Goal: Task Accomplishment & Management: Use online tool/utility

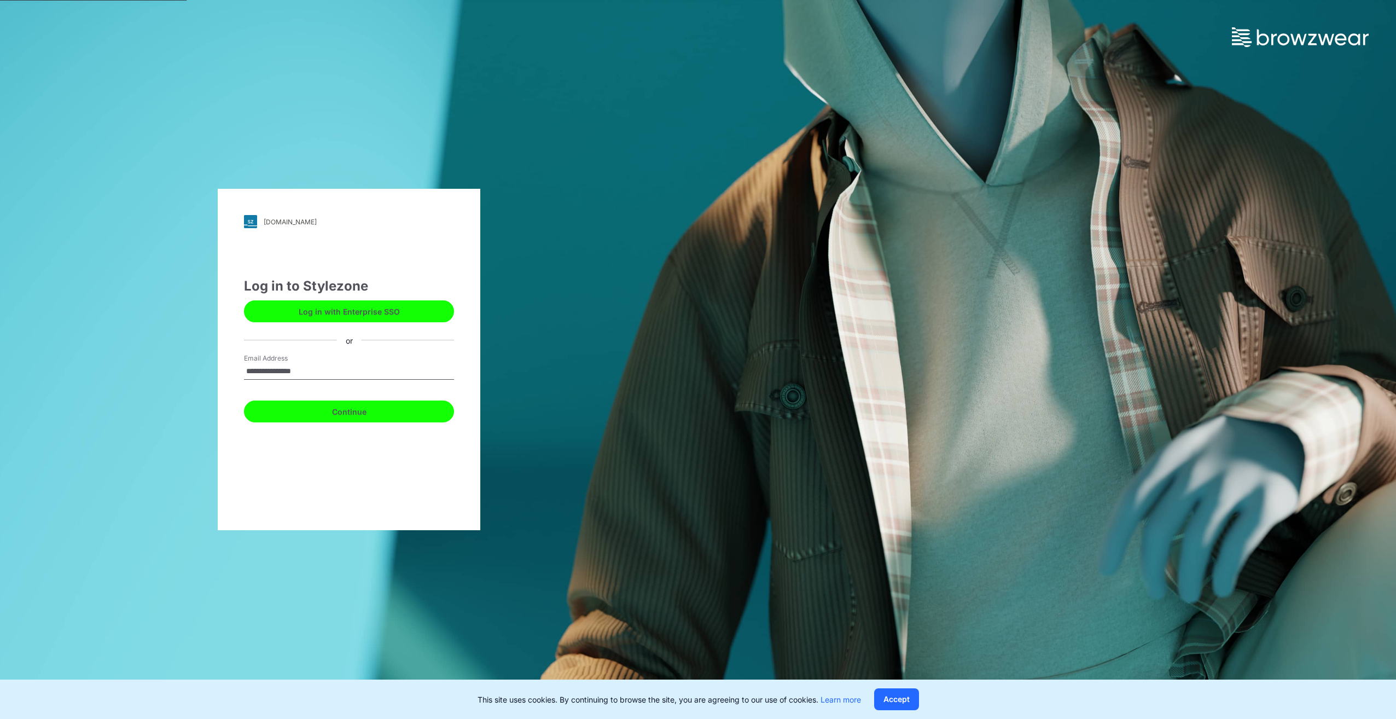
click at [341, 411] on button "Continue" at bounding box center [349, 411] width 210 height 22
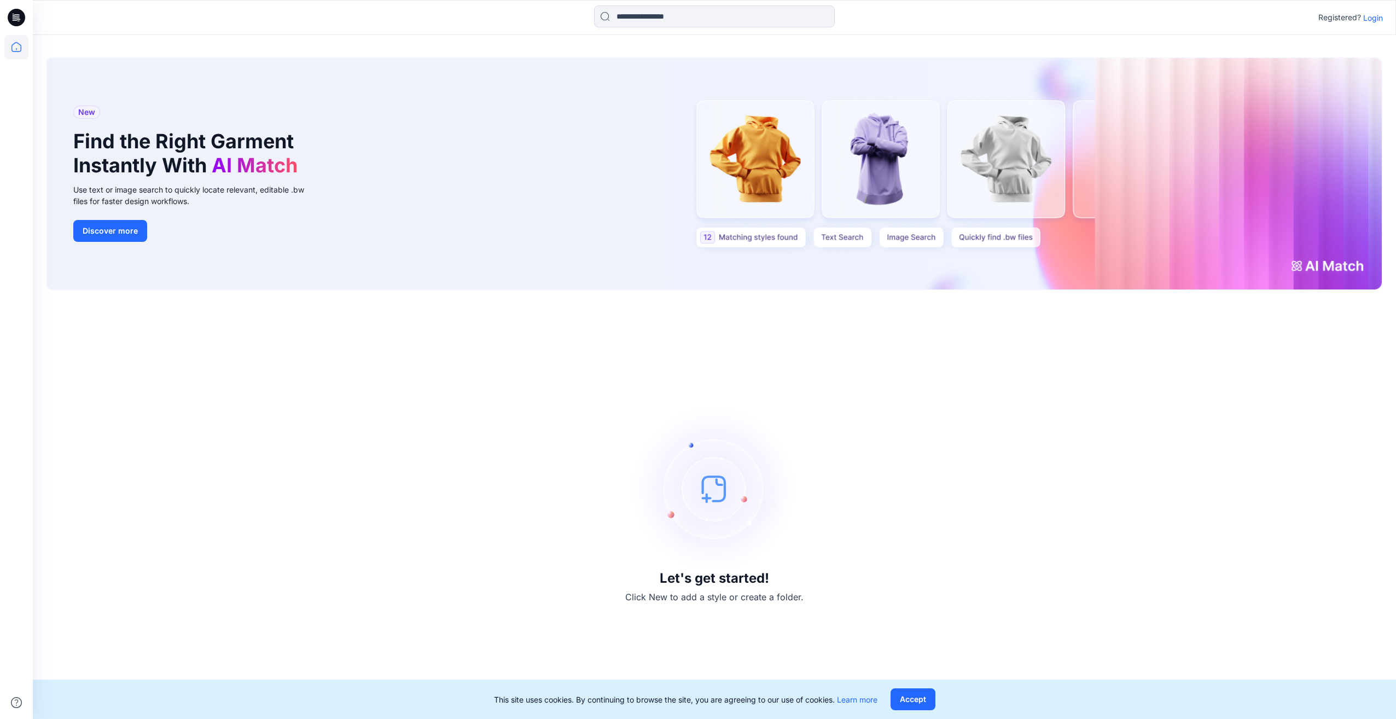
click at [1368, 15] on p "Login" at bounding box center [1373, 17] width 20 height 11
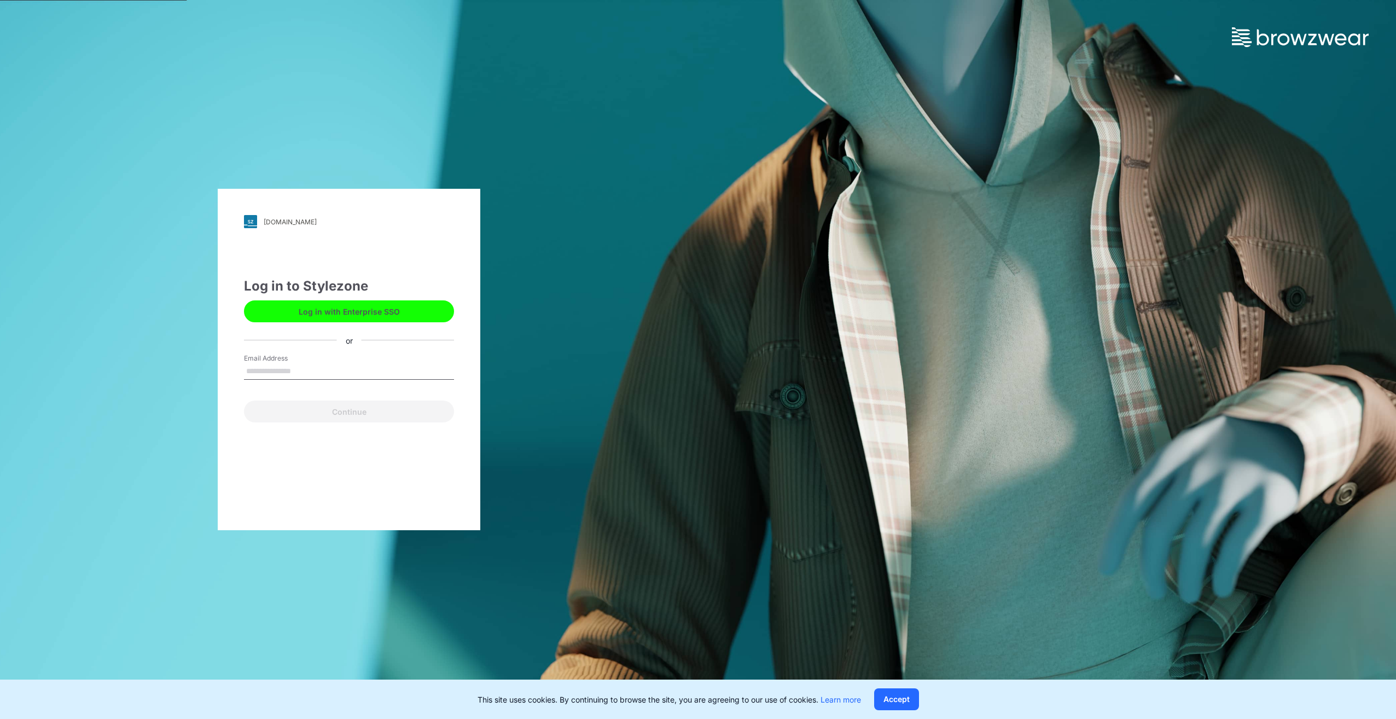
click at [341, 364] on input "Email Address" at bounding box center [349, 371] width 210 height 16
type input "**********"
click at [310, 410] on button "Continue" at bounding box center [349, 411] width 210 height 22
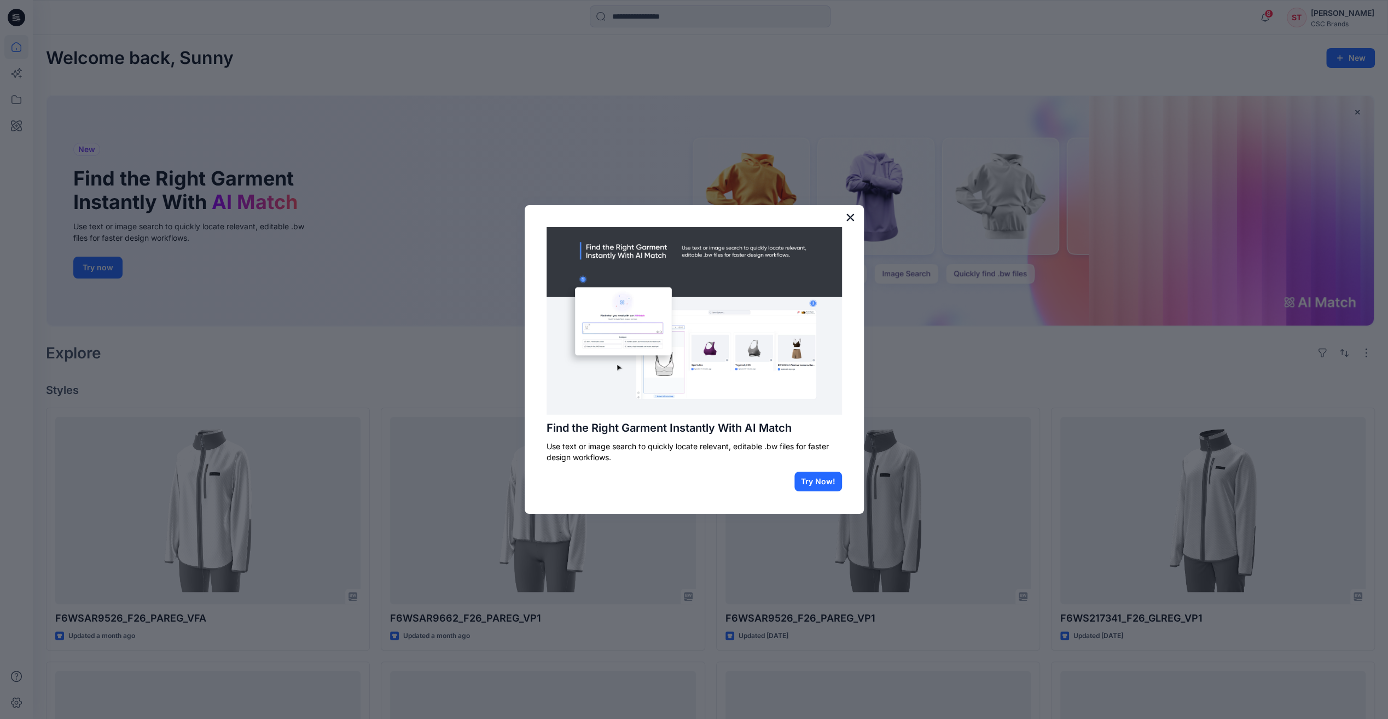
click at [851, 213] on button "×" at bounding box center [850, 217] width 10 height 18
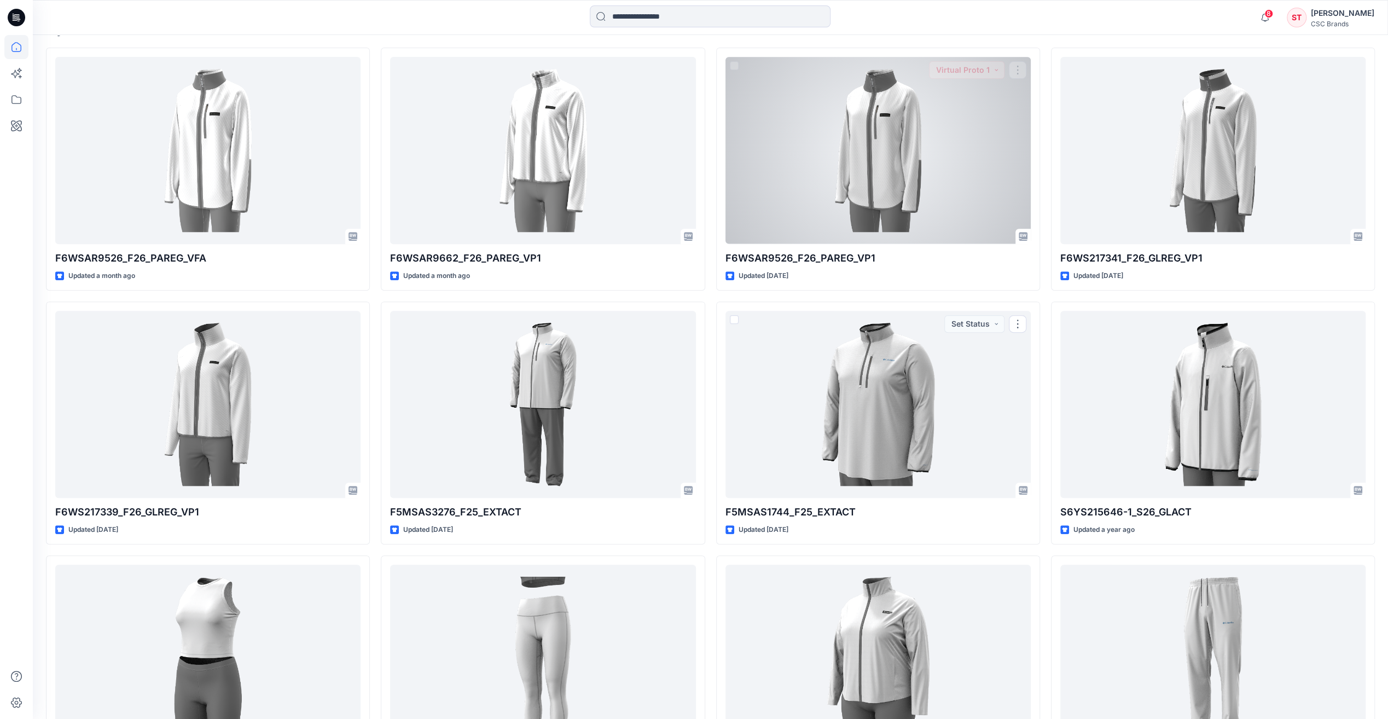
scroll to position [248, 0]
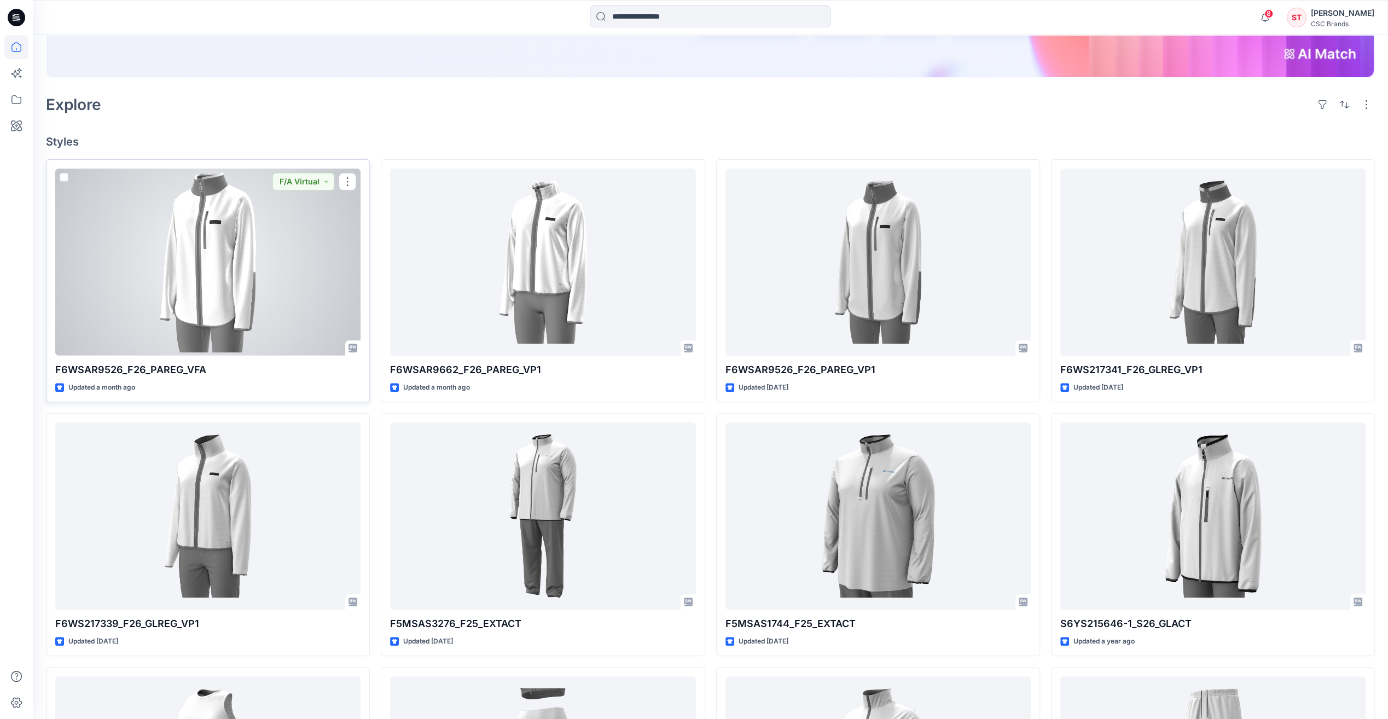
click at [317, 254] on div at bounding box center [207, 261] width 305 height 187
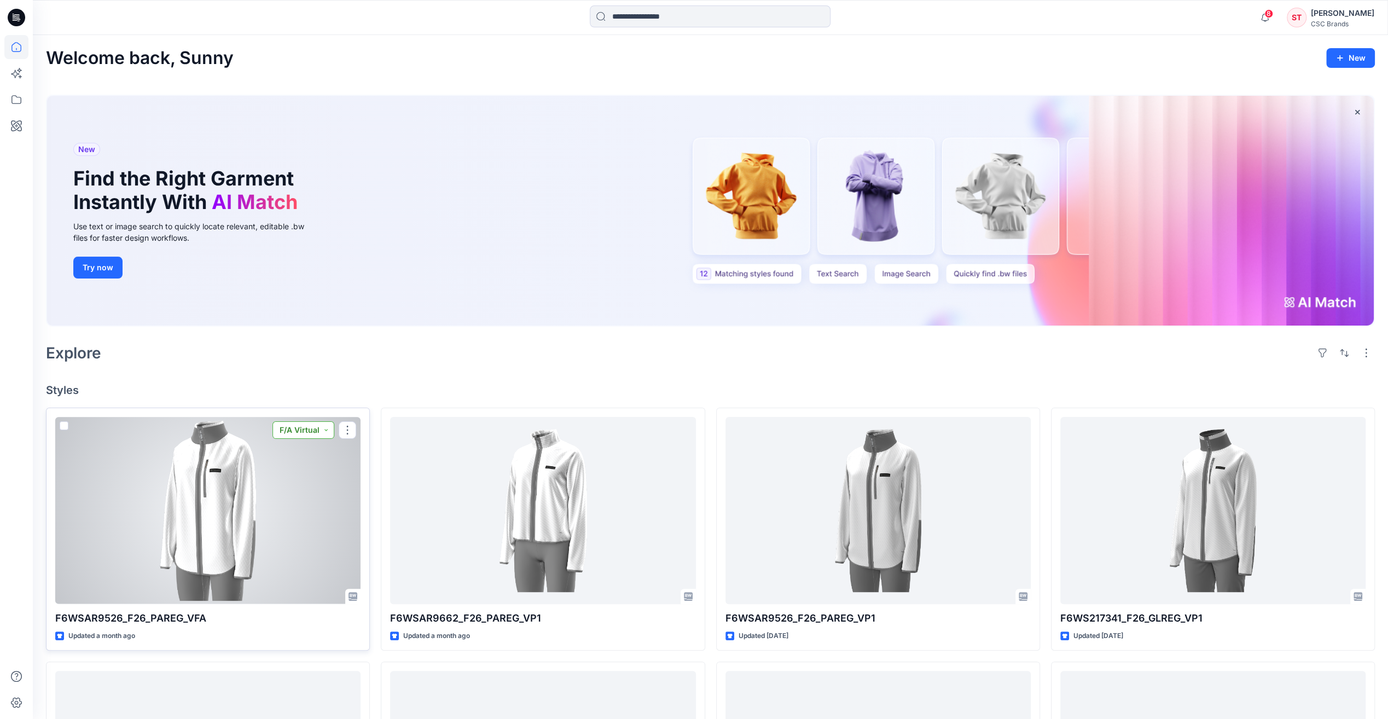
click at [326, 432] on button "F/A Virtual" at bounding box center [303, 430] width 62 height 18
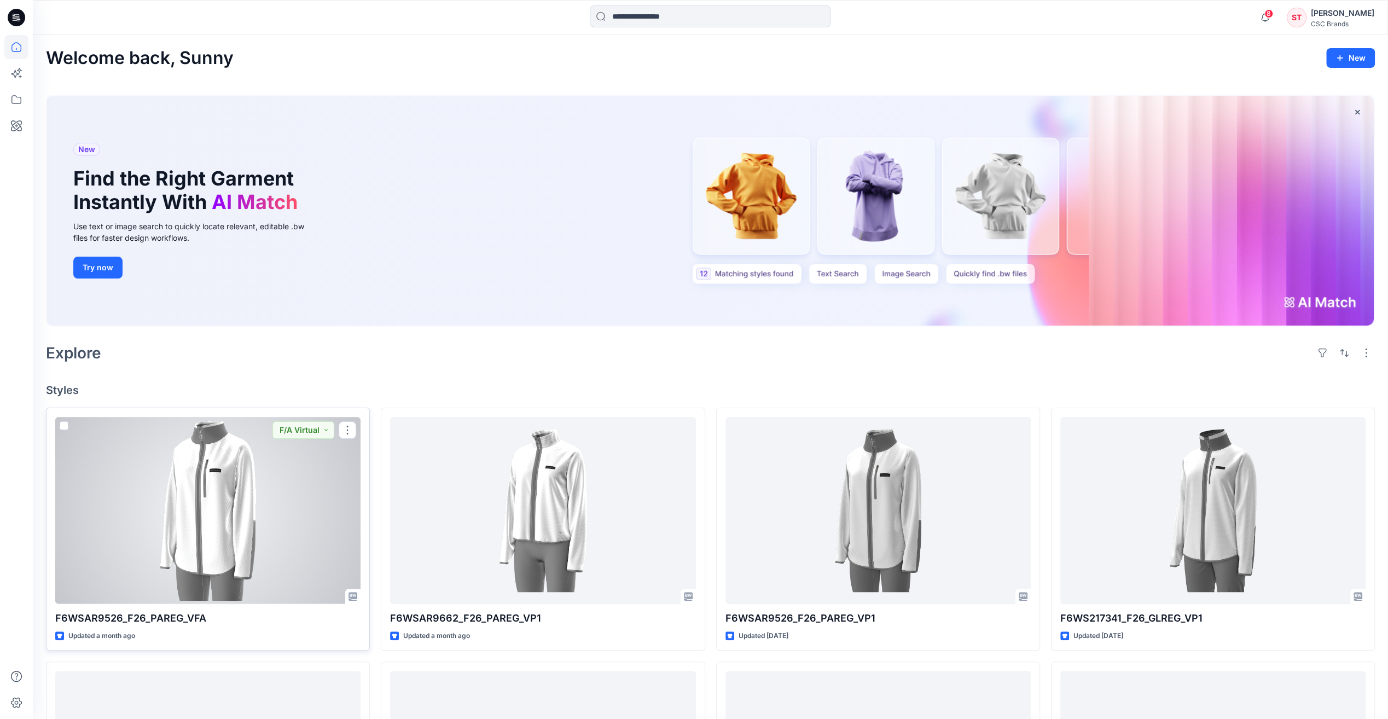
click at [188, 471] on div at bounding box center [207, 510] width 305 height 187
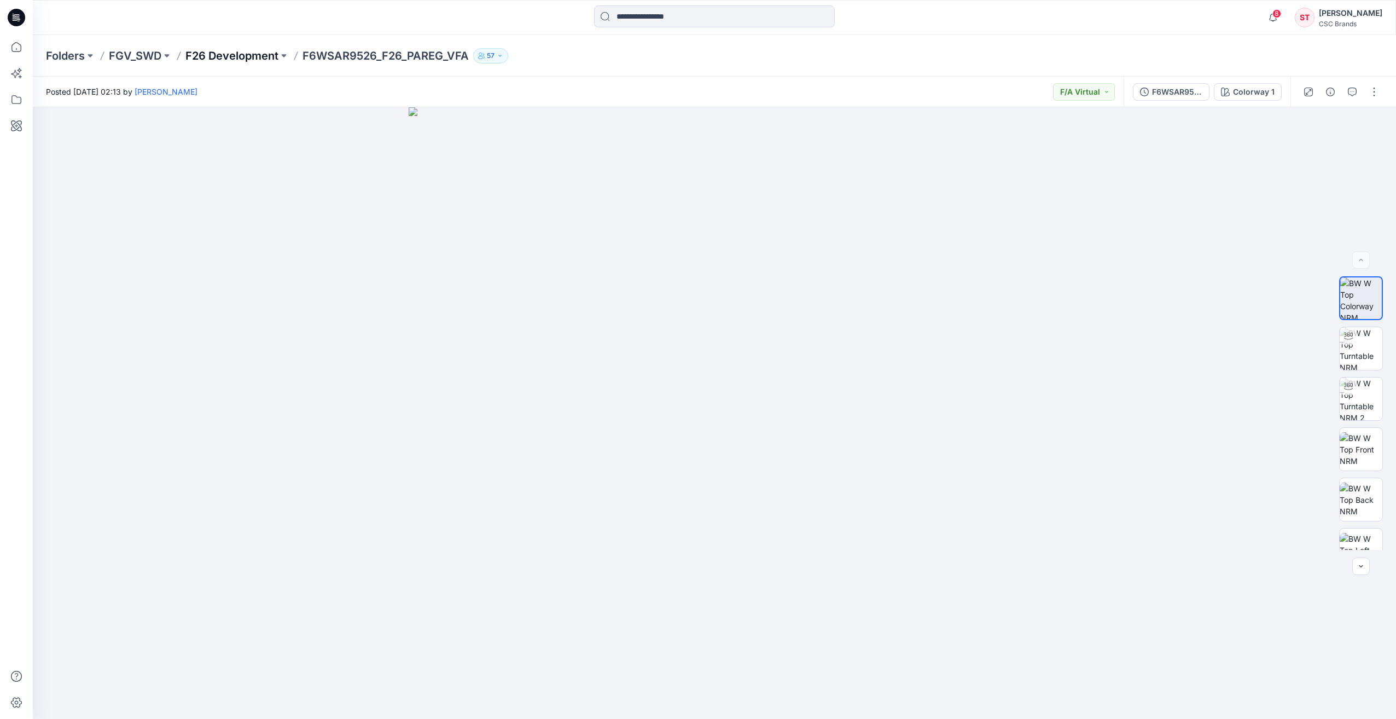
click at [212, 53] on p "F26 Development" at bounding box center [231, 55] width 93 height 15
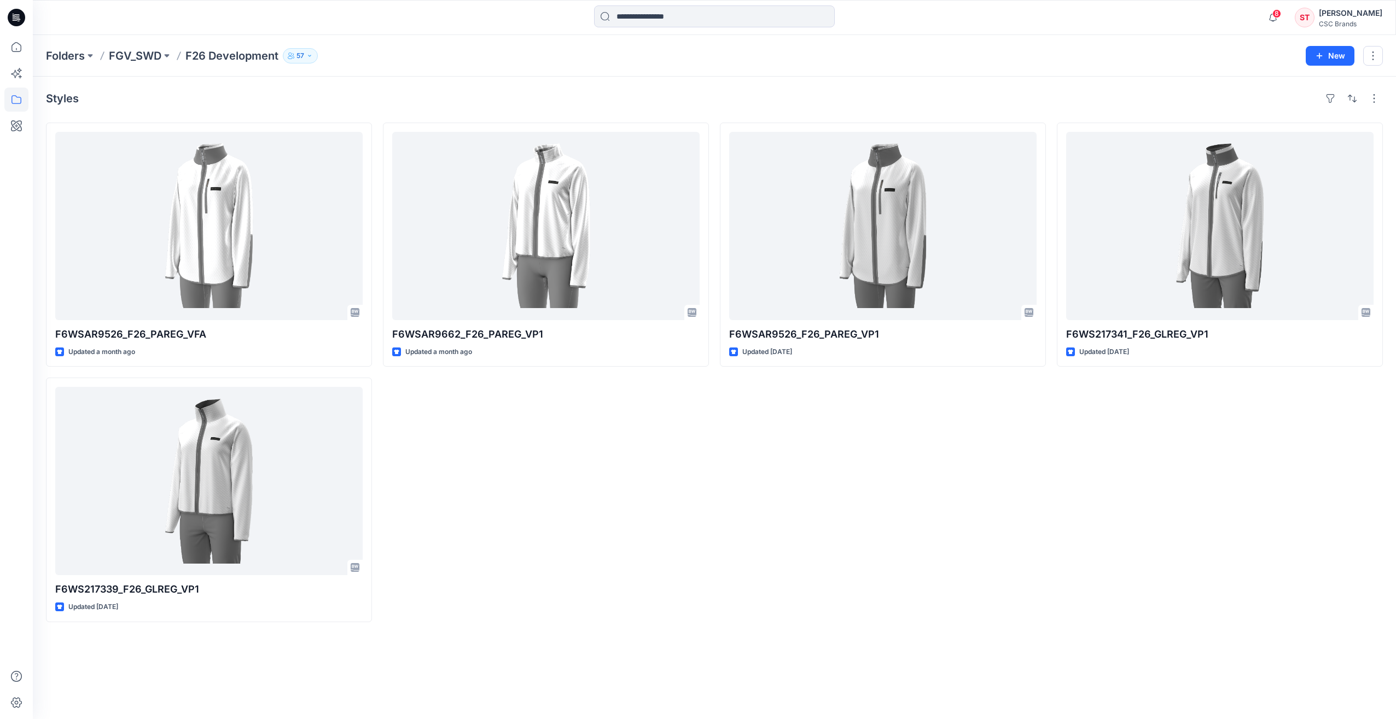
click at [176, 713] on div "Styles F6WSAR9526_F26_PAREG_VFA Updated a month ago F6WS217339_F26_GLREG_VP1 Up…" at bounding box center [714, 398] width 1363 height 642
click at [159, 60] on p "FGV_SWD" at bounding box center [135, 55] width 53 height 15
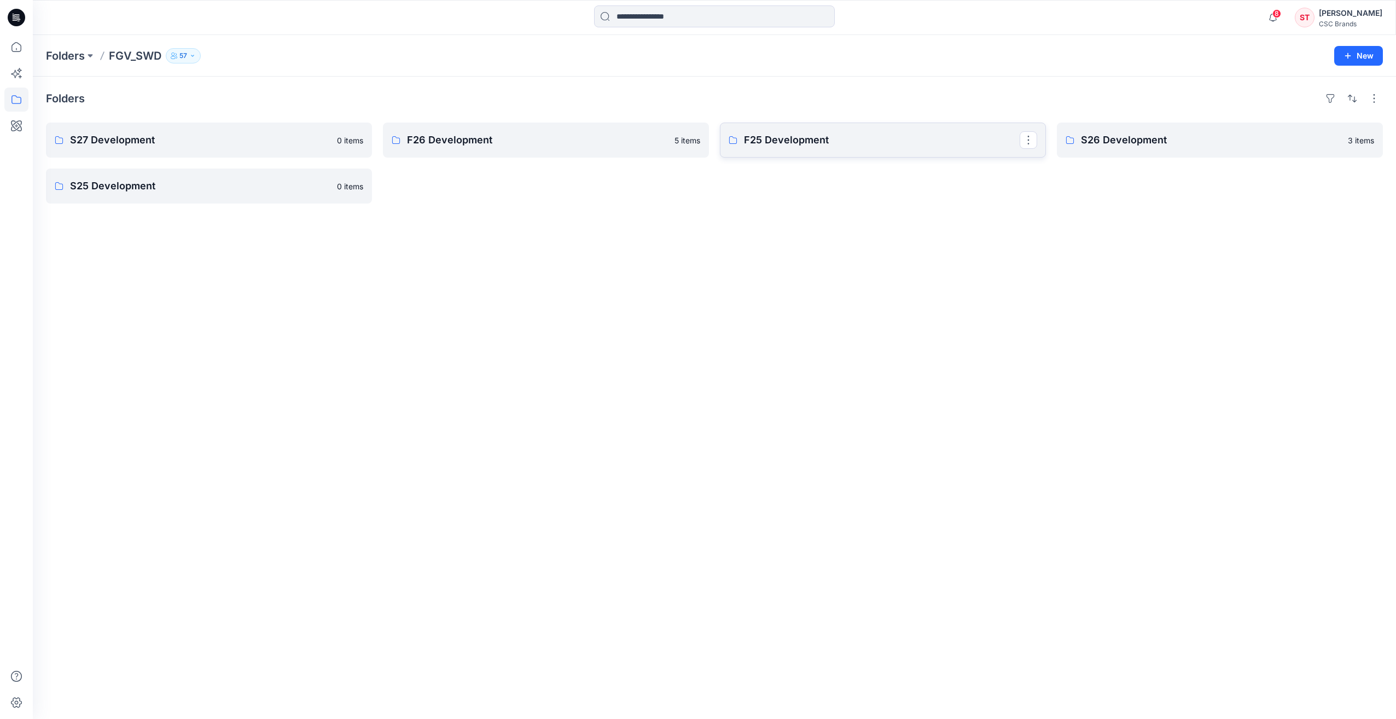
click at [815, 138] on p "F25 Development" at bounding box center [882, 139] width 276 height 15
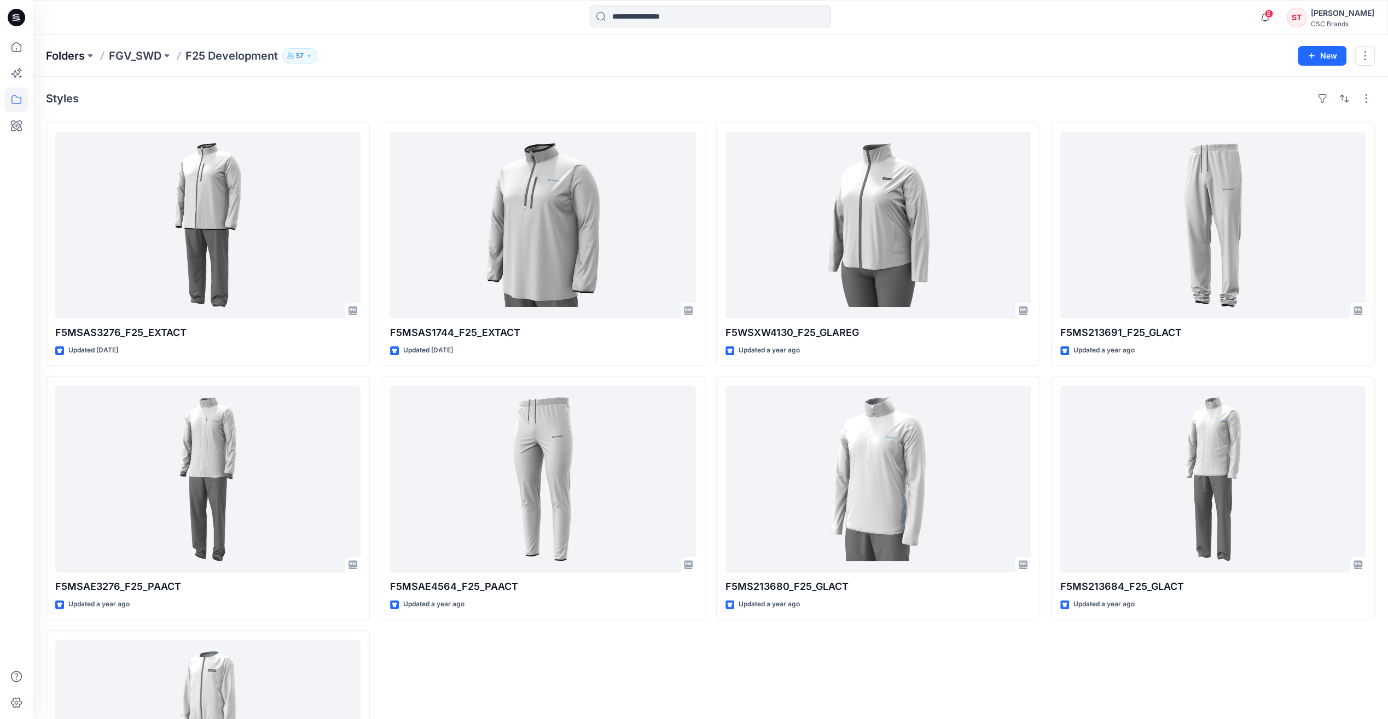
click at [63, 57] on p "Folders" at bounding box center [65, 55] width 39 height 15
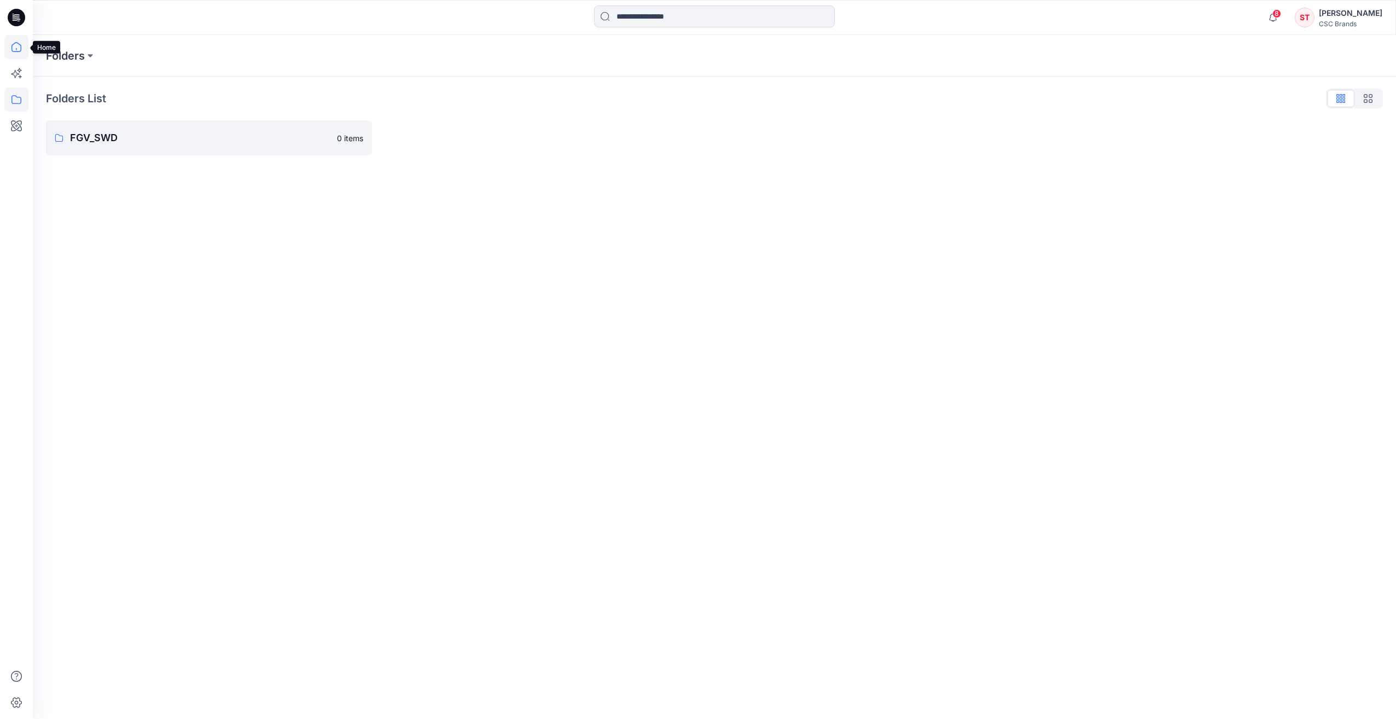
click at [13, 50] on icon at bounding box center [16, 47] width 24 height 24
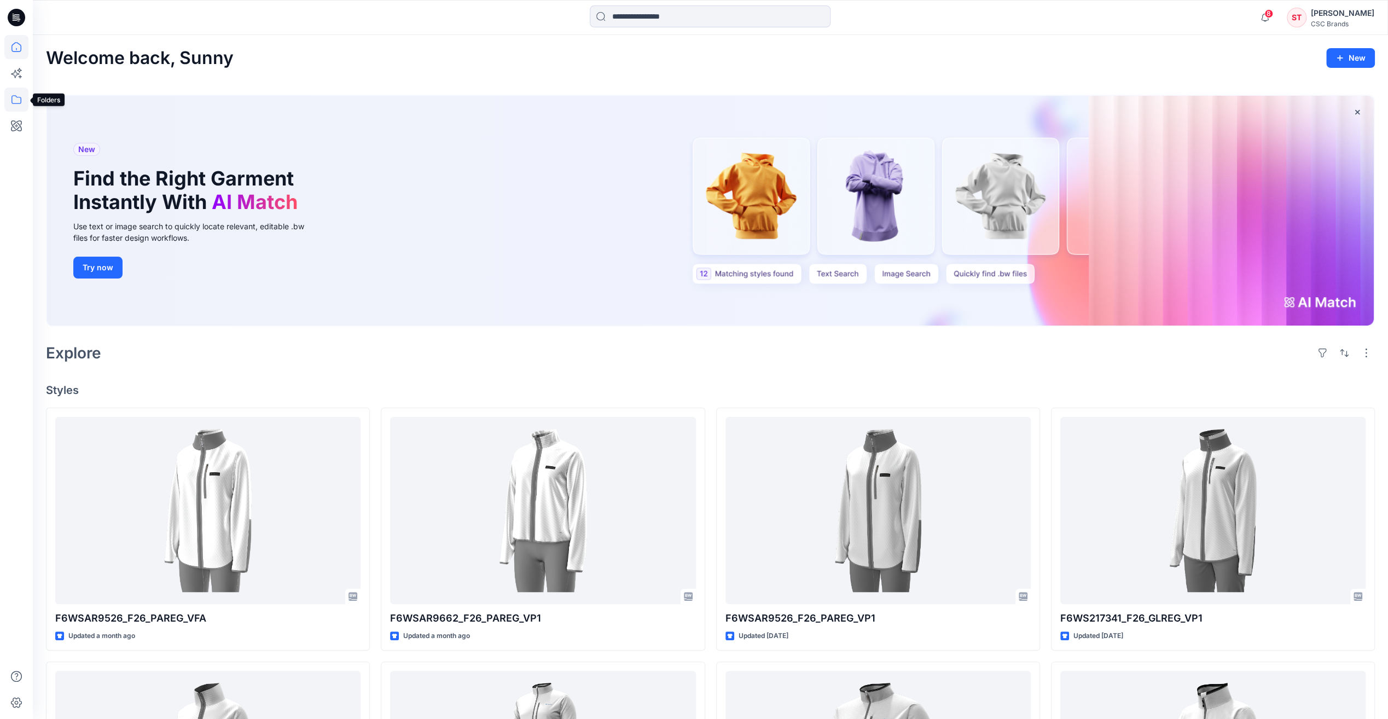
click at [9, 100] on icon at bounding box center [16, 100] width 24 height 24
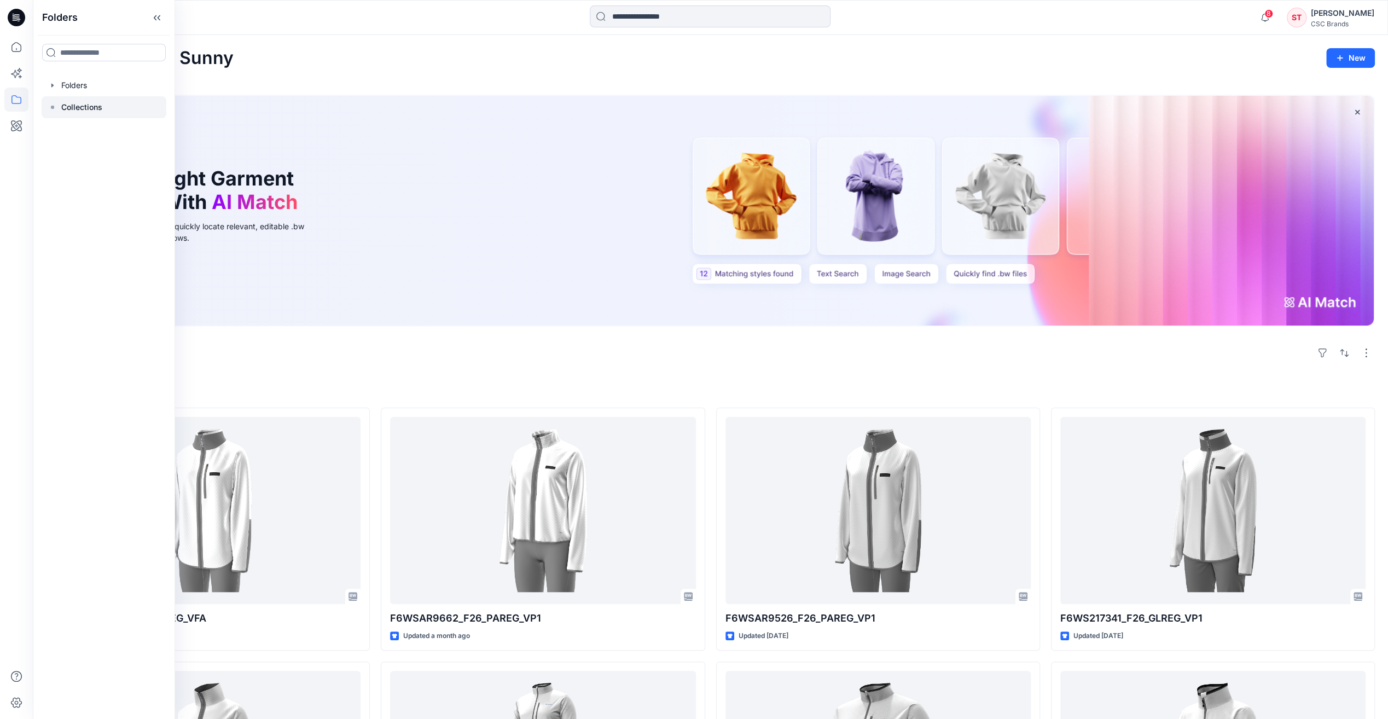
click at [69, 104] on p "Collections" at bounding box center [81, 107] width 41 height 13
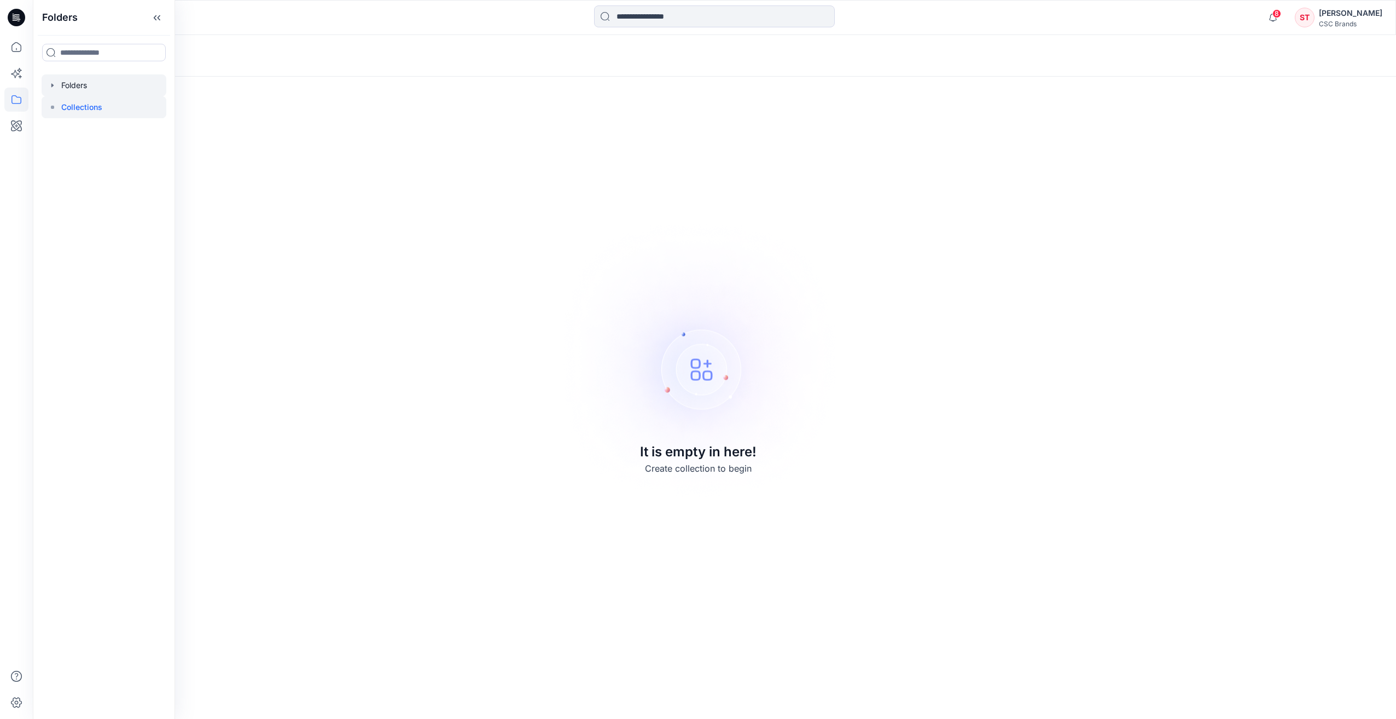
click at [80, 81] on div at bounding box center [104, 85] width 125 height 22
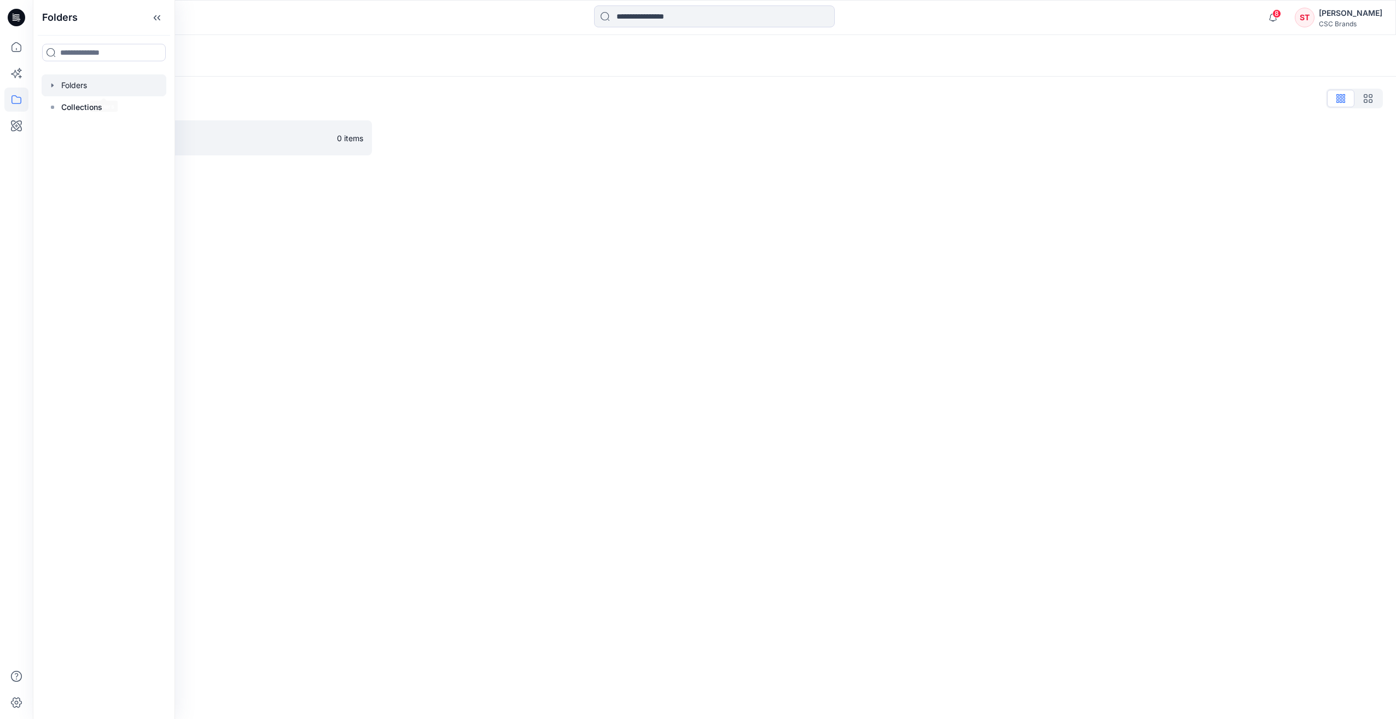
click at [302, 237] on div "Folders Folders List FGV_SWD 0 items" at bounding box center [714, 377] width 1363 height 684
click at [149, 142] on p "FGV_SWD" at bounding box center [200, 137] width 260 height 15
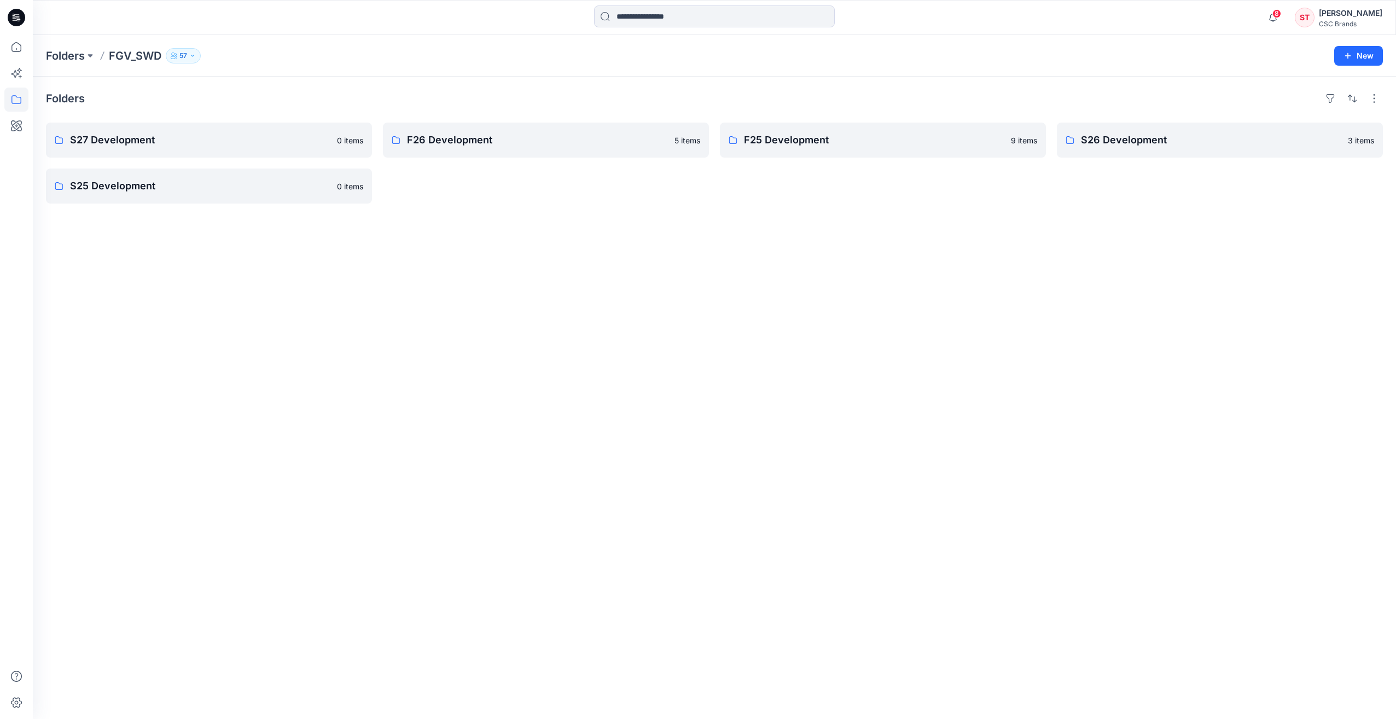
click at [562, 337] on div "Folders S27 Development 0 items S25 Development 0 items F26 Development 5 items…" at bounding box center [714, 398] width 1363 height 642
click at [502, 139] on p "F26 Development" at bounding box center [545, 139] width 276 height 15
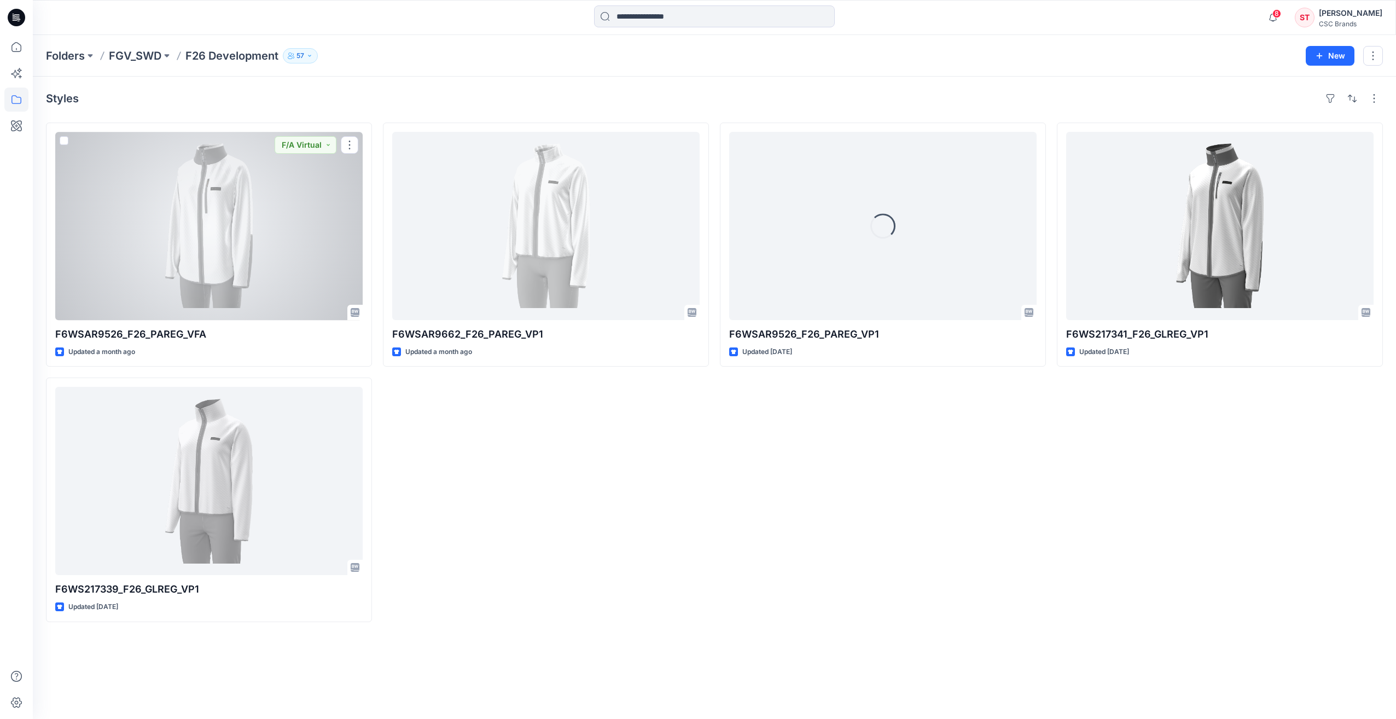
click at [303, 206] on div at bounding box center [208, 226] width 307 height 188
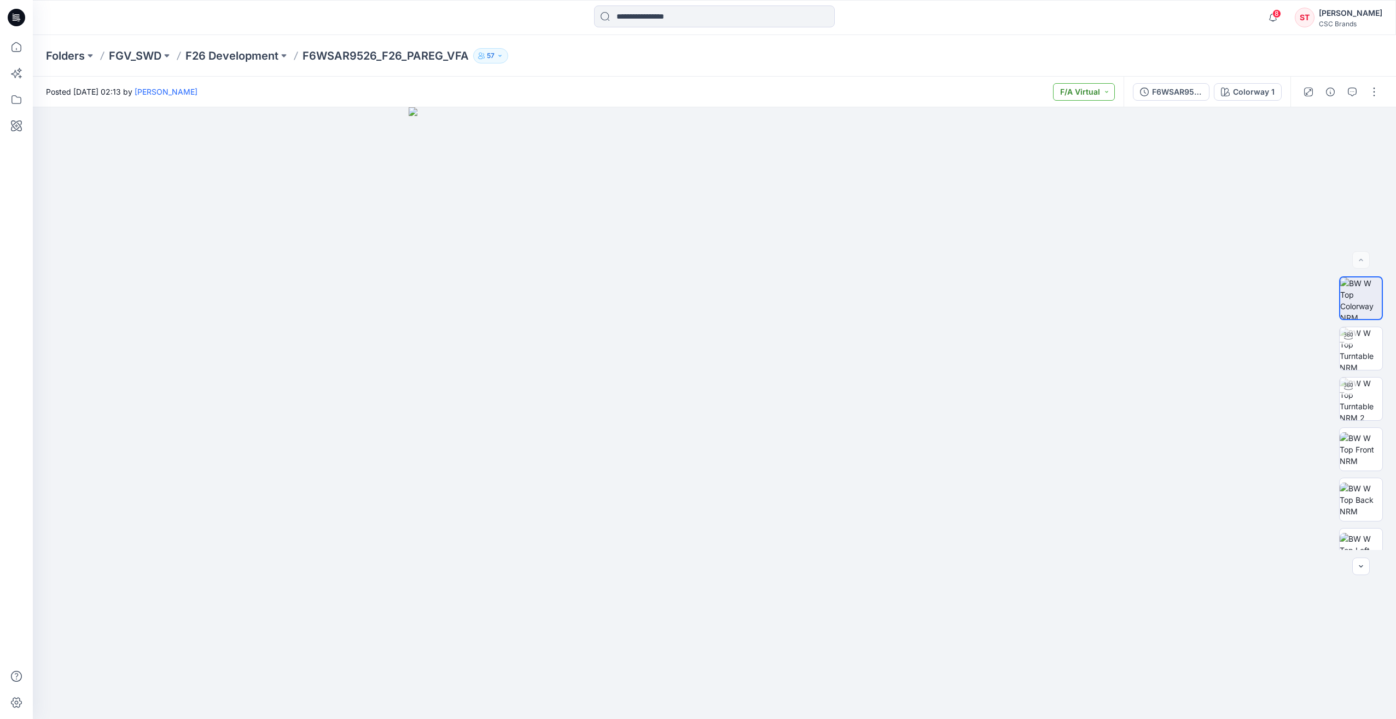
click at [1105, 90] on button "F/A Virtual" at bounding box center [1084, 92] width 62 height 18
click at [1376, 90] on button "button" at bounding box center [1374, 92] width 18 height 18
click at [1325, 144] on button "Edit" at bounding box center [1328, 148] width 101 height 20
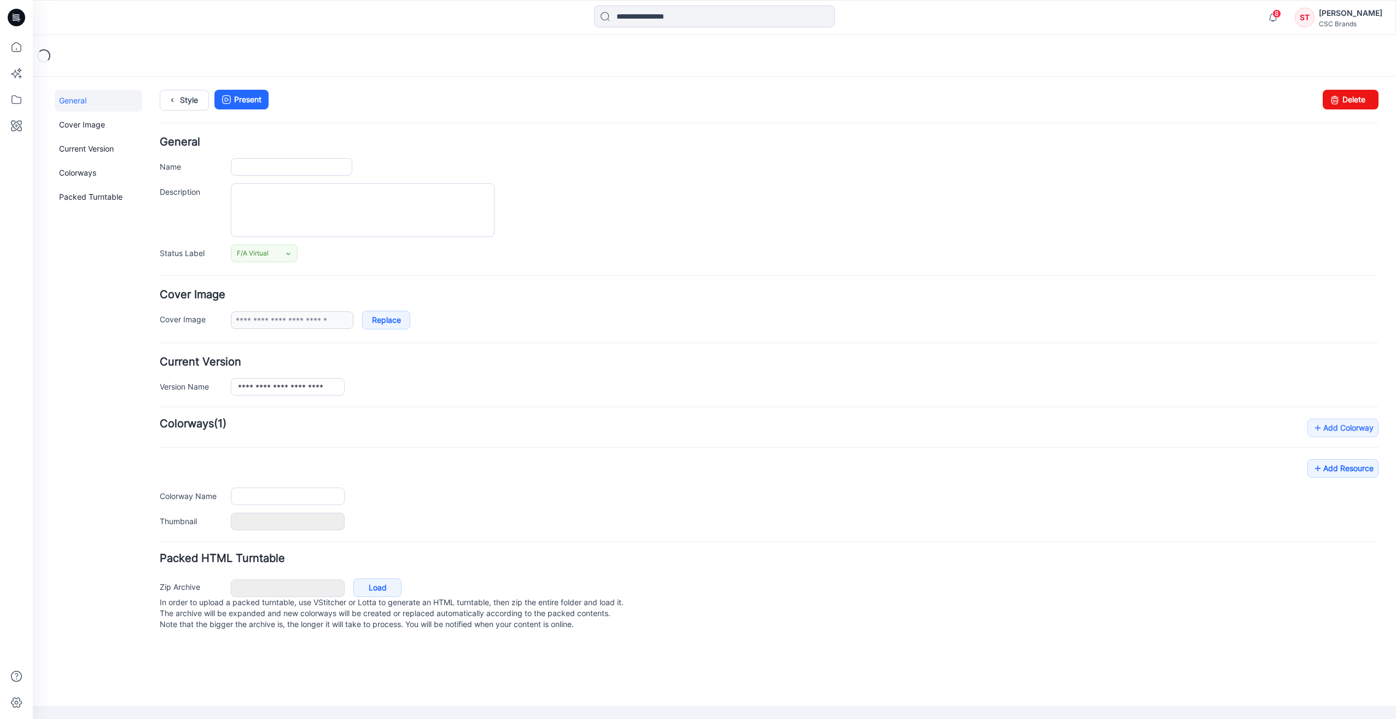
type input "**********"
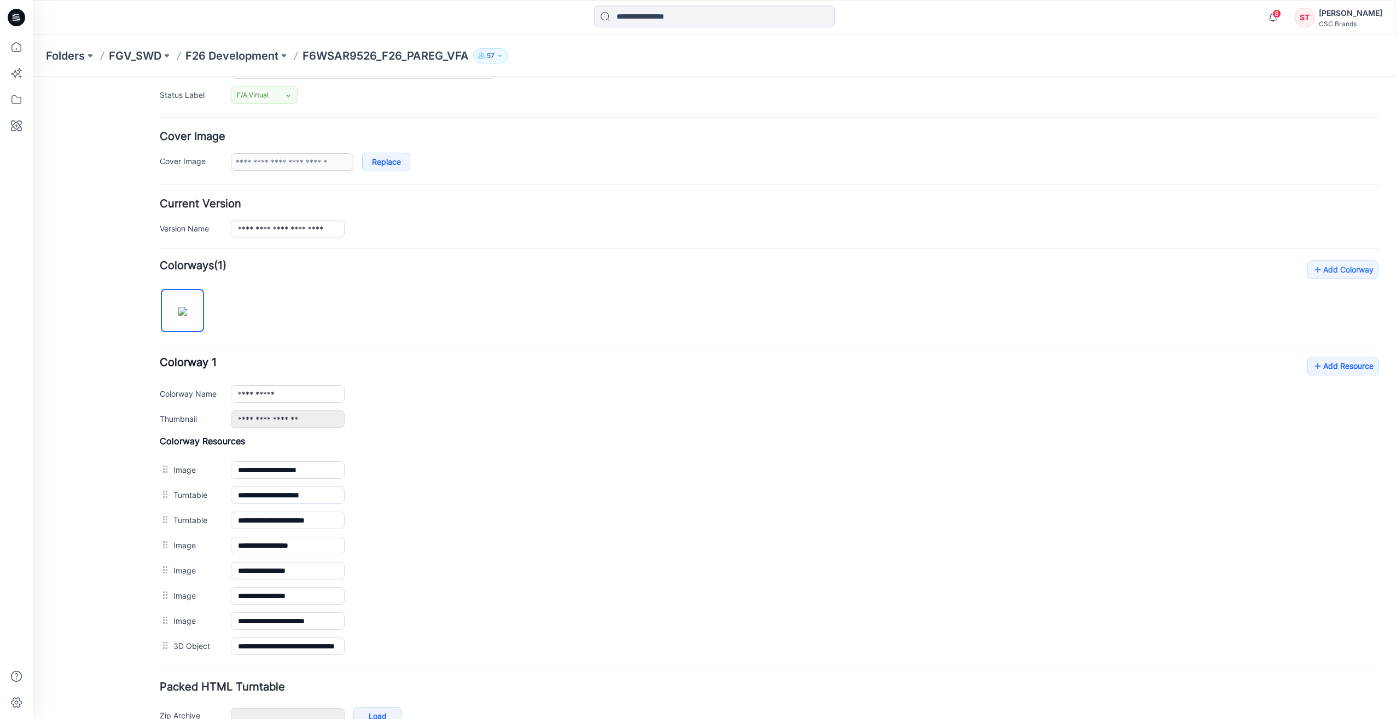
scroll to position [217, 0]
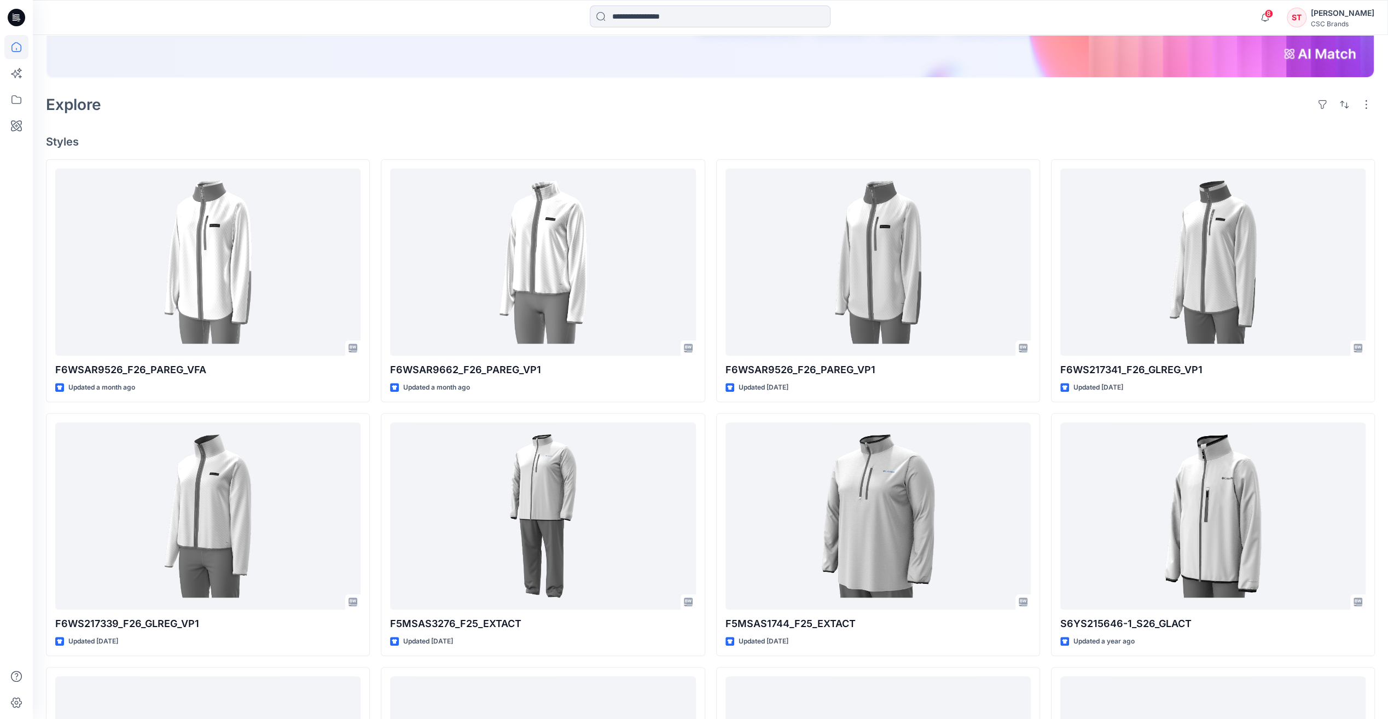
scroll to position [273, 0]
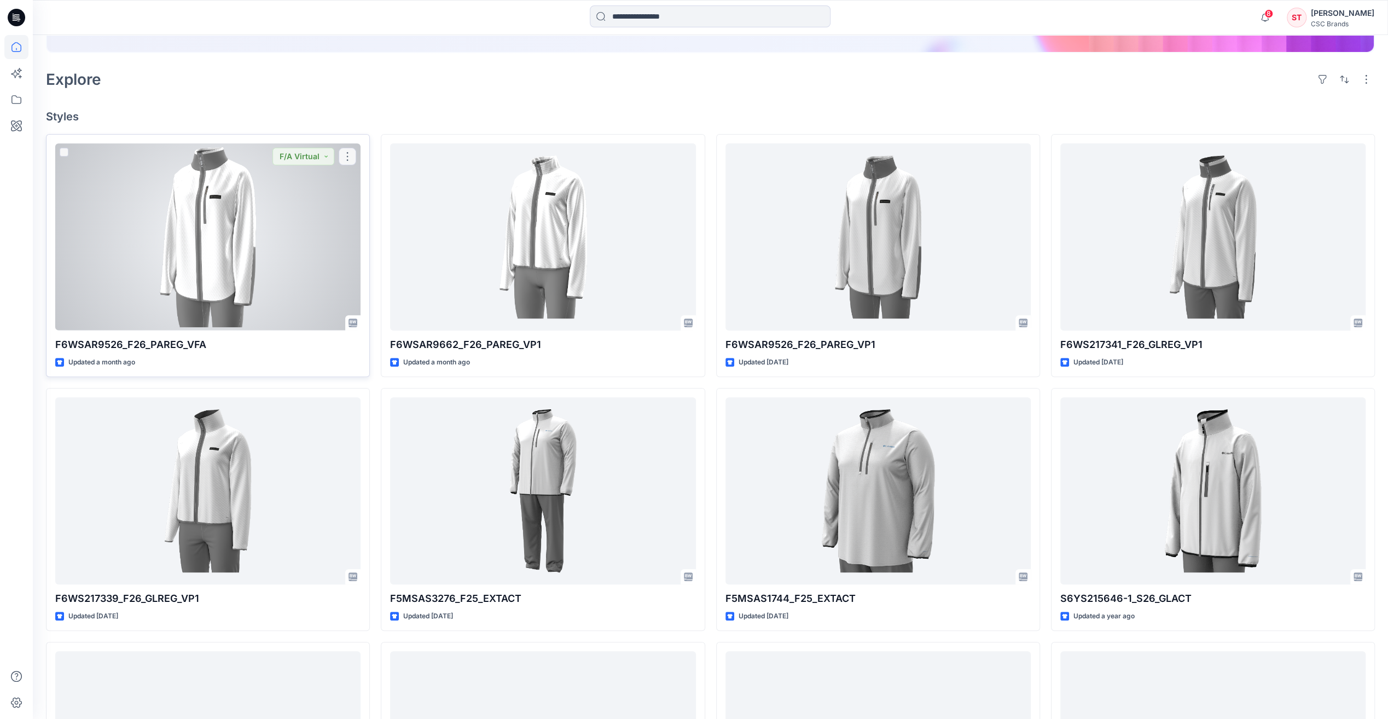
click at [248, 248] on div at bounding box center [207, 236] width 305 height 187
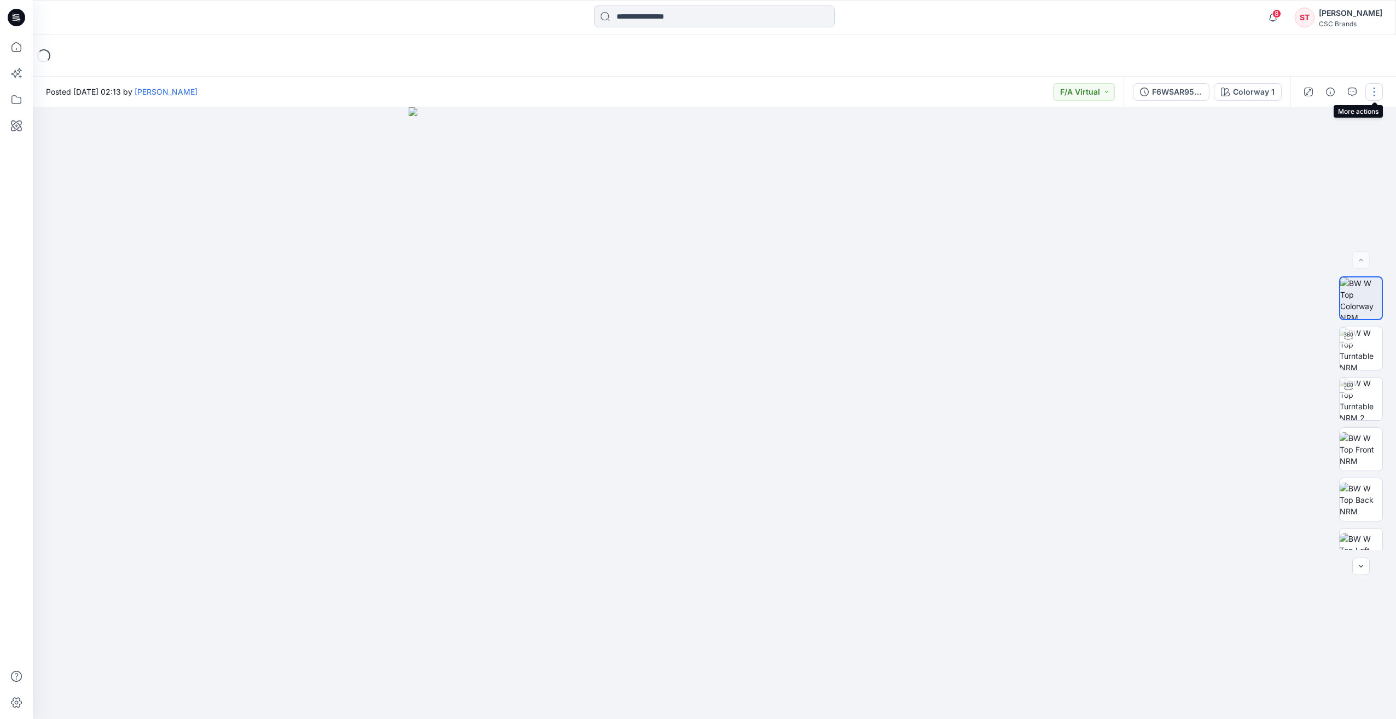
click at [1376, 86] on button "button" at bounding box center [1374, 92] width 18 height 18
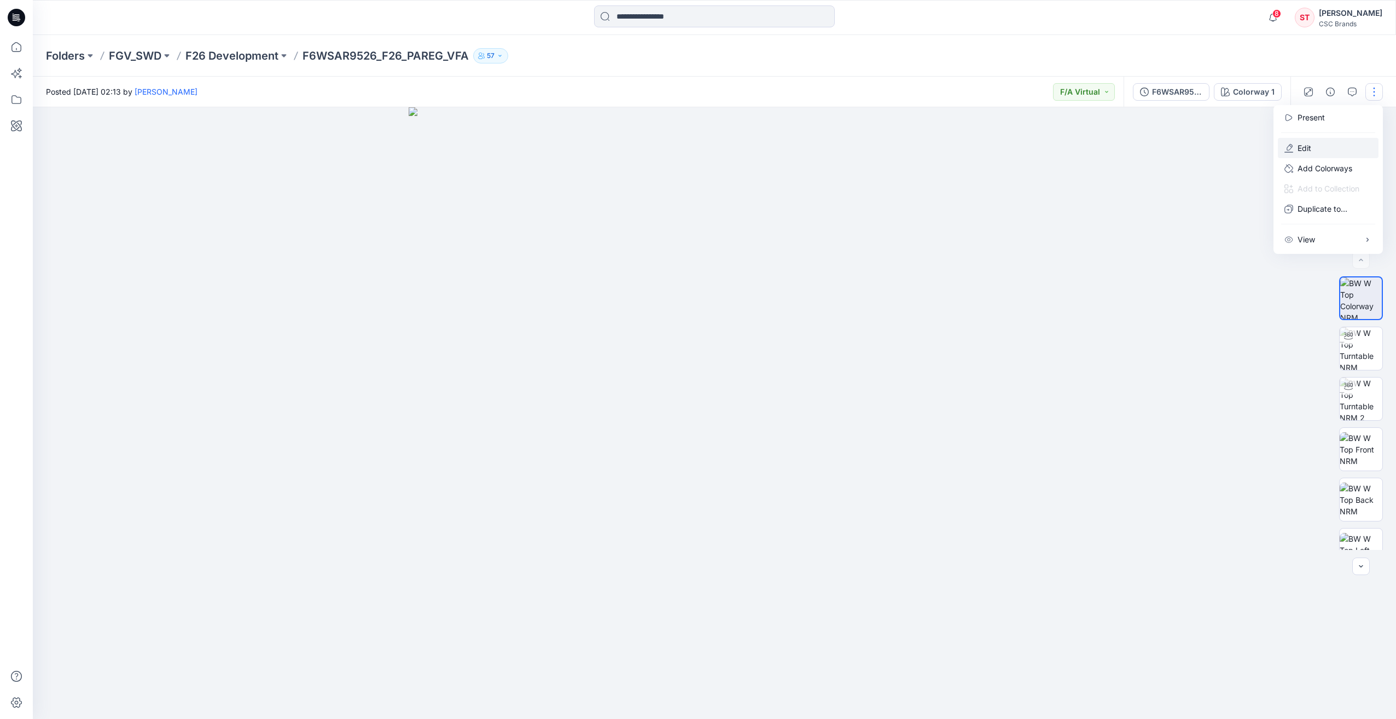
click at [1314, 147] on button "Edit" at bounding box center [1328, 148] width 101 height 20
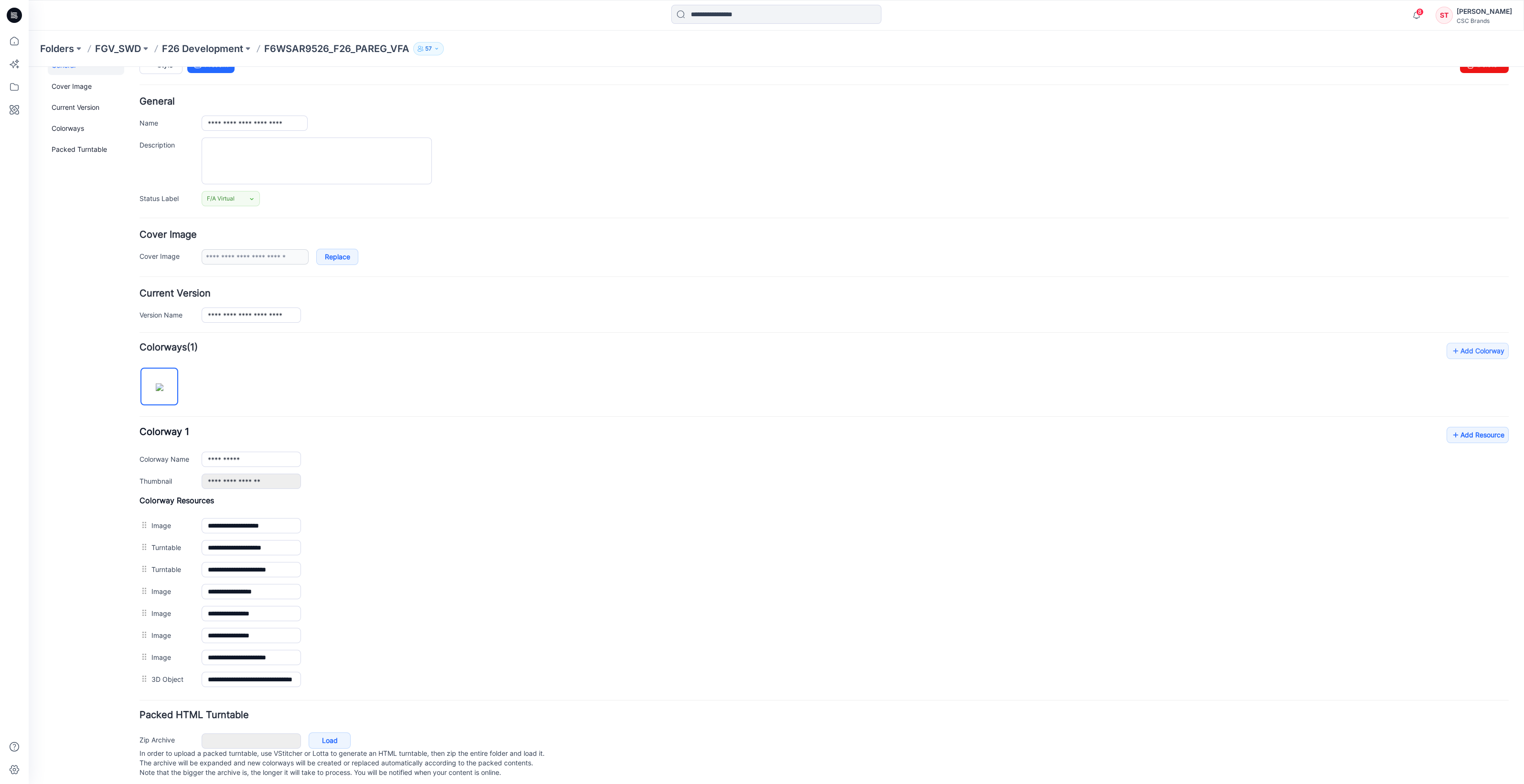
scroll to position [35, 0]
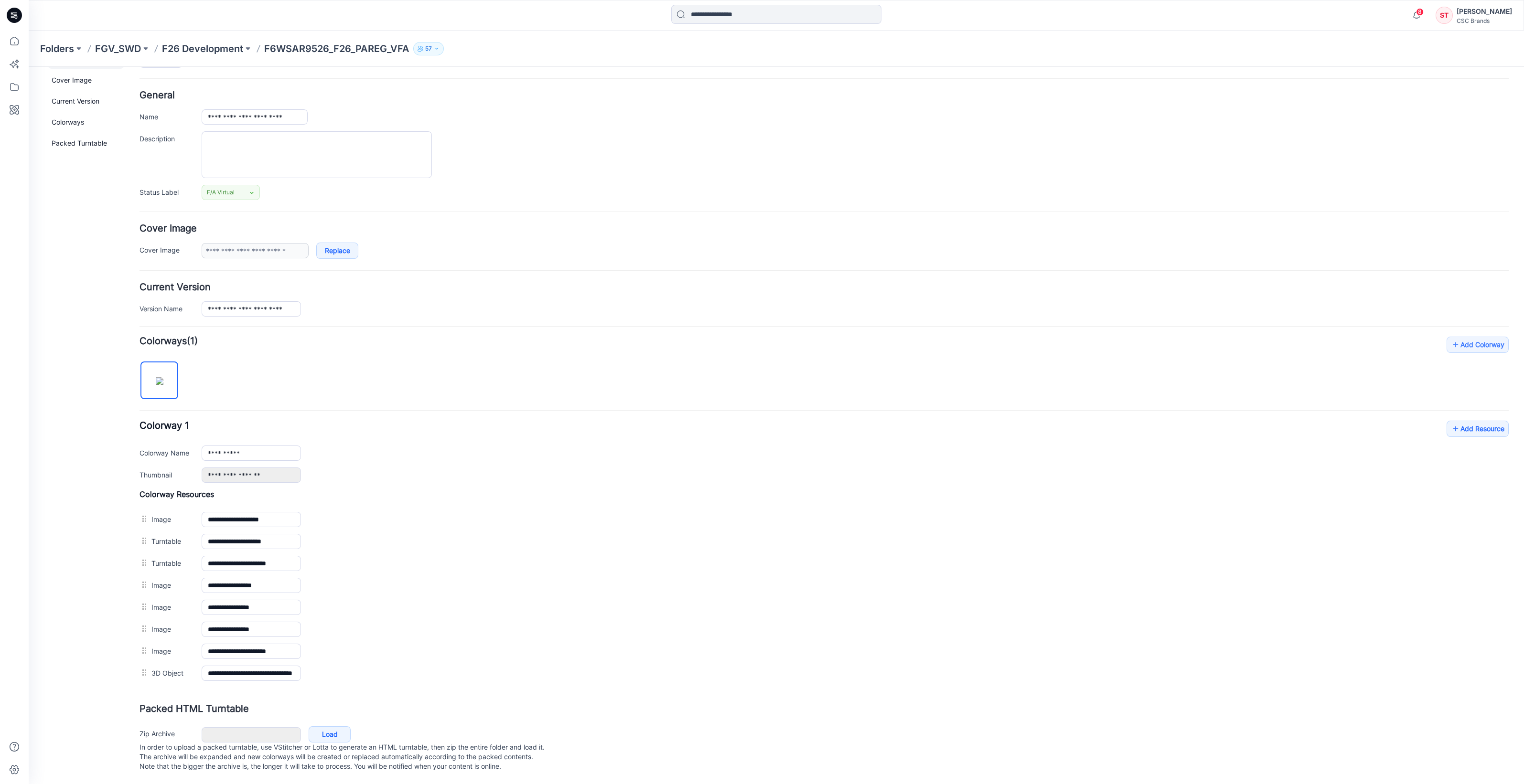
click at [513, 357] on div "**********" at bounding box center [824, 511] width 1369 height 347
click at [1218, 421] on link "Add Resource" at bounding box center [1477, 429] width 62 height 17
